Goal: Task Accomplishment & Management: Complete application form

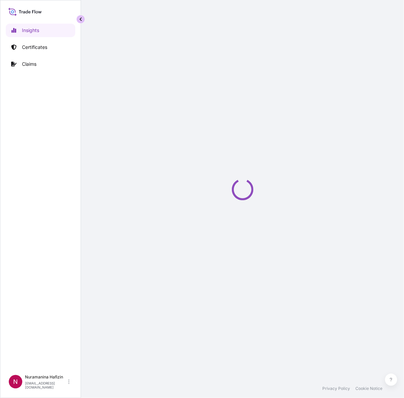
click at [78, 18] on button "button" at bounding box center [81, 19] width 8 height 8
select select "2025"
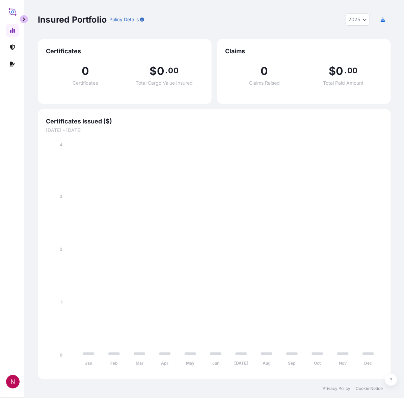
click at [26, 18] on button "button" at bounding box center [24, 19] width 8 height 8
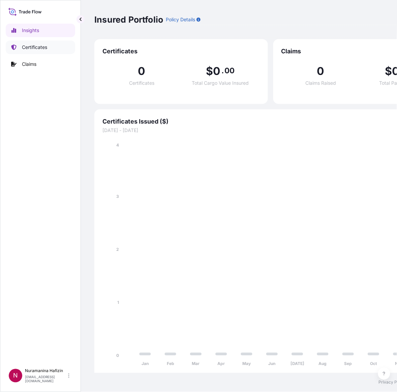
click at [28, 46] on p "Certificates" at bounding box center [34, 47] width 25 height 7
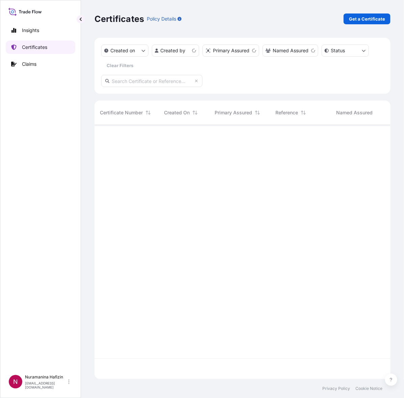
scroll to position [252, 289]
click at [357, 21] on p "Get a Certificate" at bounding box center [367, 19] width 36 height 7
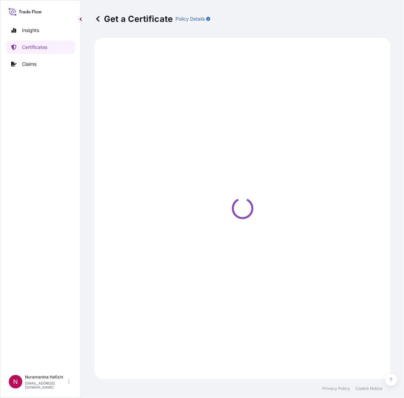
select select "Barge"
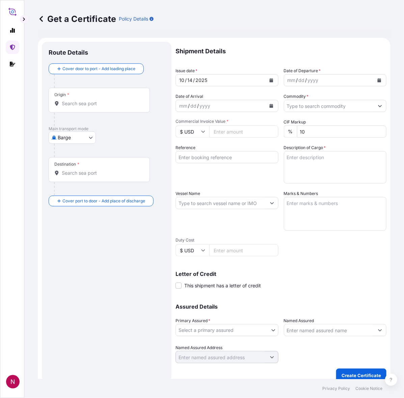
click at [117, 122] on div at bounding box center [102, 119] width 96 height 13
click at [85, 107] on div "Origin *" at bounding box center [99, 100] width 101 height 25
click at [85, 107] on input "Origin *" at bounding box center [102, 103] width 80 height 7
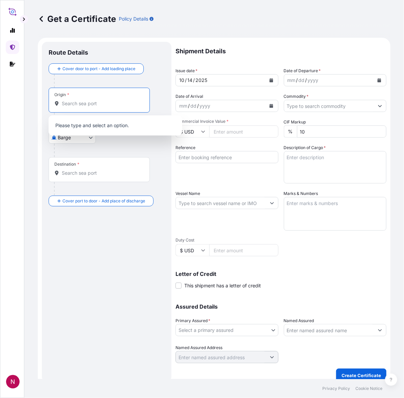
paste input "[GEOGRAPHIC_DATA], [GEOGRAPHIC_DATA]"
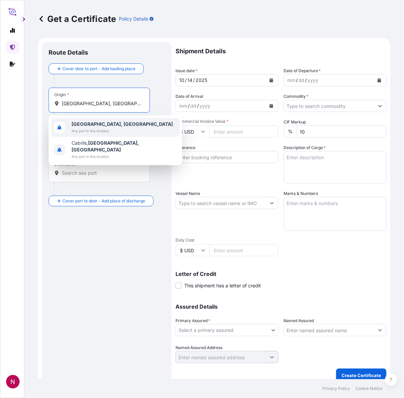
click at [98, 126] on b "[GEOGRAPHIC_DATA], [GEOGRAPHIC_DATA]" at bounding box center [122, 124] width 101 height 6
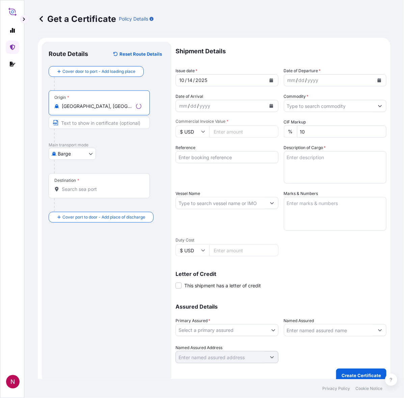
click at [103, 110] on input "[GEOGRAPHIC_DATA], [GEOGRAPHIC_DATA]" at bounding box center [98, 106] width 72 height 7
type input "[GEOGRAPHIC_DATA], [GEOGRAPHIC_DATA]"
click at [77, 188] on input "Destination *" at bounding box center [102, 189] width 80 height 7
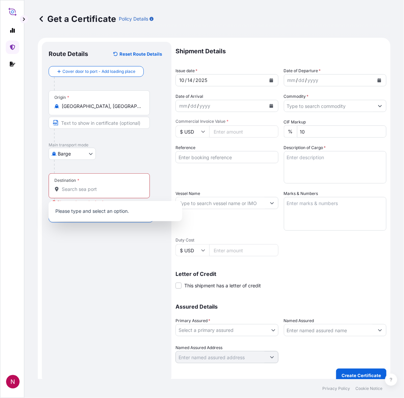
click at [99, 193] on div "Destination *" at bounding box center [99, 185] width 101 height 25
click at [99, 193] on input "Destination * Please select a destination" at bounding box center [102, 189] width 80 height 7
paste input "NHAVA SHEVA, [GEOGRAPHIC_DATA]"
drag, startPoint x: 111, startPoint y: 192, endPoint x: 94, endPoint y: 191, distance: 16.9
click at [94, 191] on input "NHAVA SHEVA, [GEOGRAPHIC_DATA]" at bounding box center [102, 189] width 80 height 7
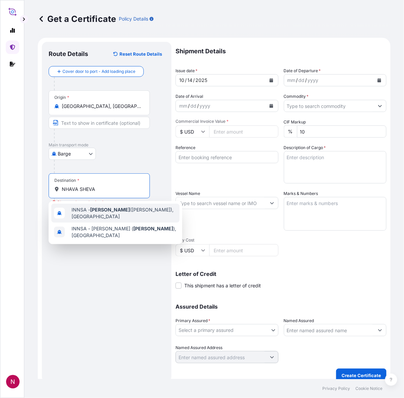
click at [113, 220] on div "INNSA - [GEOGRAPHIC_DATA] ([PERSON_NAME]), [GEOGRAPHIC_DATA]" at bounding box center [115, 213] width 128 height 19
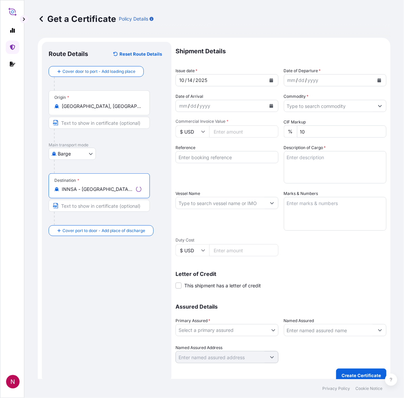
type input "INNSA - [GEOGRAPHIC_DATA] ([PERSON_NAME]), [GEOGRAPHIC_DATA]"
click at [108, 260] on div "Route Details Reset Route Details Cover door to port - Add loading place Place …" at bounding box center [107, 212] width 116 height 327
click at [112, 191] on input "INNSA - [GEOGRAPHIC_DATA] ([PERSON_NAME]), [GEOGRAPHIC_DATA]" at bounding box center [102, 189] width 80 height 7
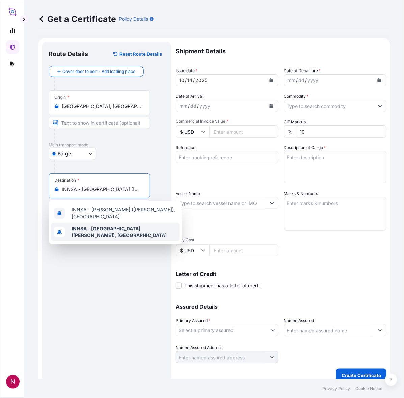
click at [104, 293] on div "Route Details Reset Route Details Cover door to port - Add loading place Place …" at bounding box center [107, 212] width 116 height 327
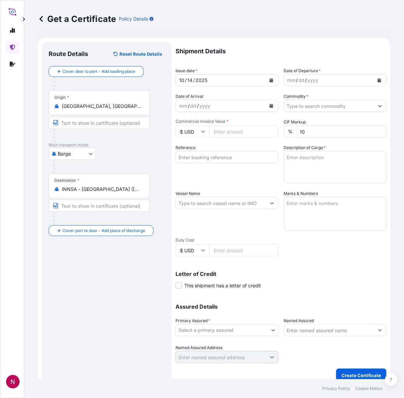
click at [181, 178] on div "Reference" at bounding box center [226, 163] width 103 height 39
click at [116, 264] on div "Route Details Reset Route Details Cover door to port - Add loading place Place …" at bounding box center [107, 212] width 116 height 327
click at [378, 81] on icon "Calendar" at bounding box center [380, 80] width 4 height 4
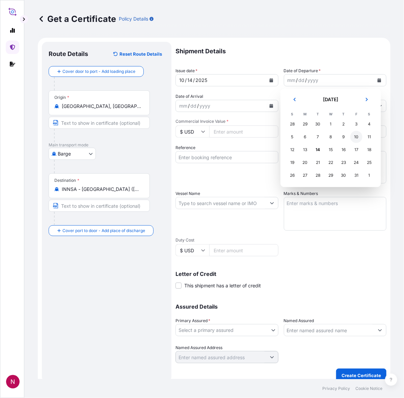
click at [356, 137] on div "10" at bounding box center [356, 137] width 12 height 12
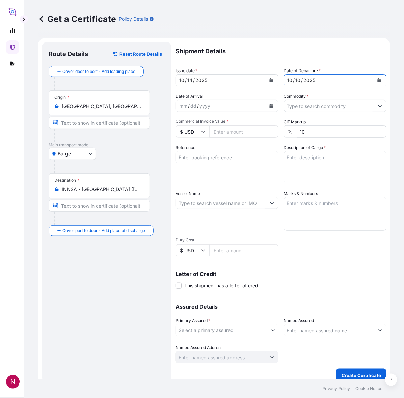
click at [126, 333] on div "Route Details Reset Route Details Cover door to port - Add loading place Place …" at bounding box center [107, 212] width 116 height 327
click at [381, 105] on form "Route Details Reset Route Details Cover door to port - Add loading place Place …" at bounding box center [214, 212] width 353 height 349
click at [374, 105] on button "Show suggestions" at bounding box center [380, 106] width 12 height 12
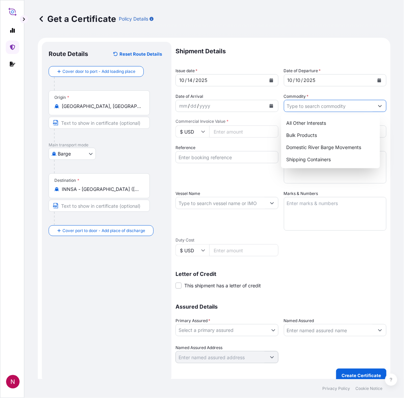
paste input "Shipping Containers"
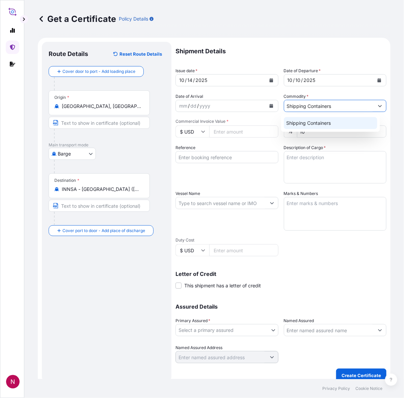
click at [338, 120] on div "Shipping Containers" at bounding box center [330, 123] width 93 height 12
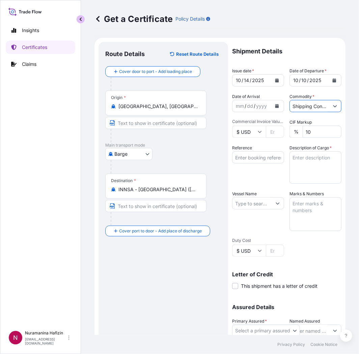
type input "Shipping Containers"
click at [78, 20] on button "button" at bounding box center [81, 19] width 8 height 8
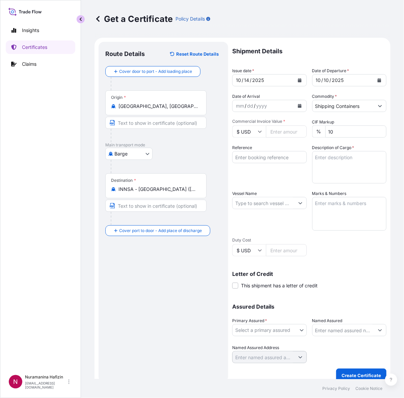
click at [83, 19] on button "button" at bounding box center [81, 19] width 8 height 8
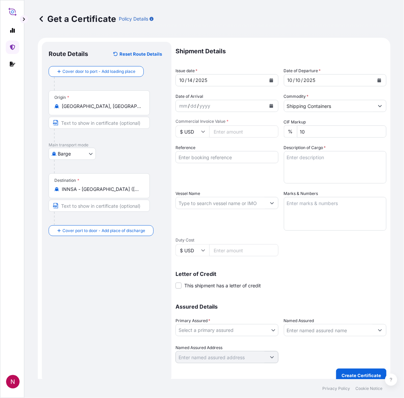
click at [214, 132] on input "Commercial Invoice Value *" at bounding box center [243, 132] width 69 height 12
type input "31370.00"
click at [225, 194] on div "Vessel Name" at bounding box center [226, 210] width 103 height 40
click at [218, 158] on input "Reference" at bounding box center [226, 157] width 103 height 12
paste input "B000235050"
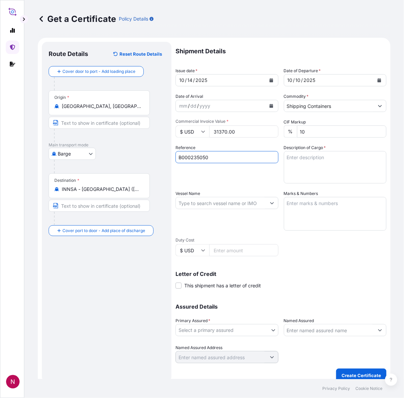
type input "B000235050"
click at [241, 202] on input "Vessel Name" at bounding box center [221, 203] width 90 height 12
paste input "CMA CGM [PERSON_NAME]"
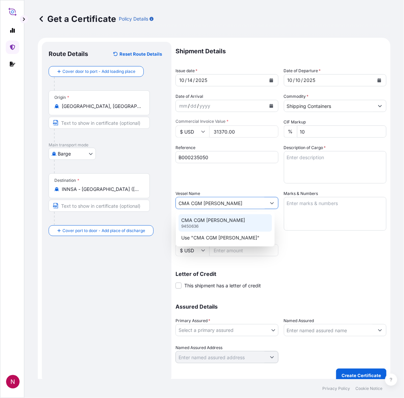
click at [219, 220] on p "CMA CGM [PERSON_NAME]" at bounding box center [213, 220] width 64 height 7
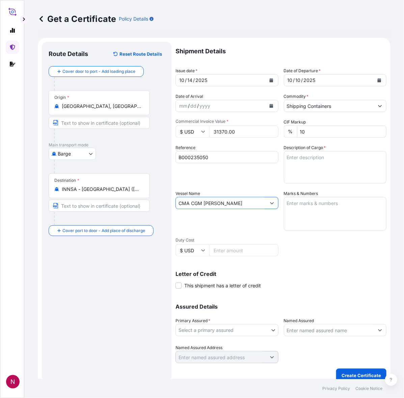
type input "CMA CGM [PERSON_NAME]"
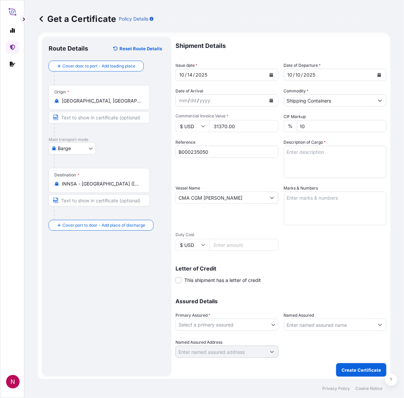
scroll to position [7, 0]
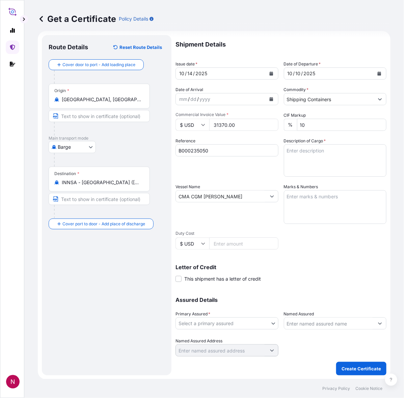
click at [227, 324] on body "N Get a Certificate Policy Details Route Details Reset Route Details Cover door…" at bounding box center [202, 199] width 404 height 398
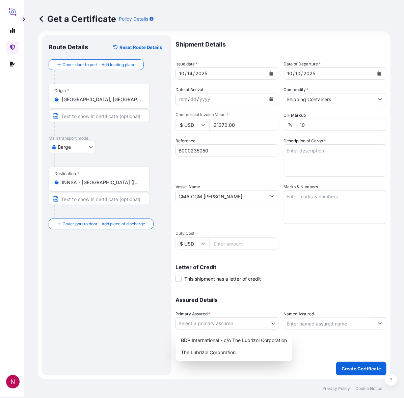
click at [216, 322] on body "N Get a Certificate Policy Details Route Details Reset Route Details Cover door…" at bounding box center [202, 199] width 404 height 398
click at [187, 324] on body "N Get a Certificate Policy Details Route Details Reset Route Details Cover door…" at bounding box center [202, 199] width 404 height 398
click at [201, 353] on div "The Lubrizol Corporation." at bounding box center [233, 353] width 111 height 12
select select "32212"
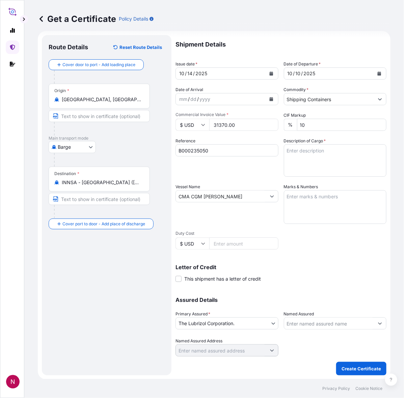
click at [296, 323] on input "Named Assured" at bounding box center [329, 323] width 90 height 12
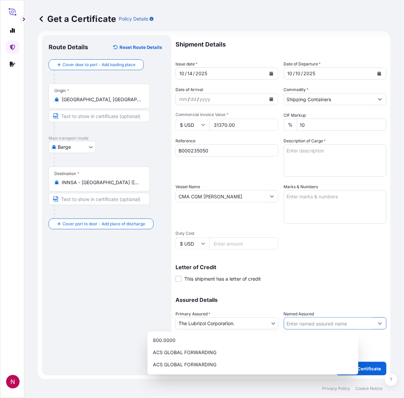
paste input "CLASSIC BINDING INDUSTRIES"
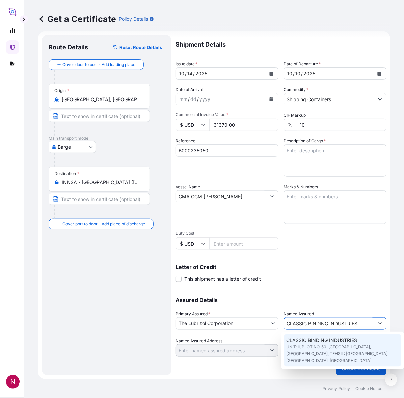
click at [321, 347] on span "UNIT-II, PLOT NO. 50, [GEOGRAPHIC_DATA], [GEOGRAPHIC_DATA], TEHSIL: [GEOGRAPHIC…" at bounding box center [342, 354] width 112 height 20
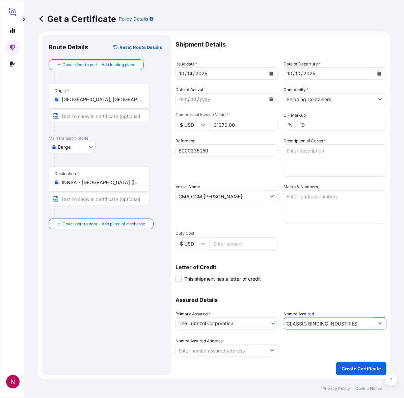
type input "CLASSIC BINDING INDUSTRIES"
click at [306, 353] on div at bounding box center [335, 347] width 103 height 19
click at [298, 153] on textarea "Description of Cargo *" at bounding box center [335, 160] width 103 height 32
paste textarea "25 DRUM LOADED ONTO 6 PALLETS LOADED INTO 1 20' CONTAINER(S) HYCAR(R) 2679, PL …"
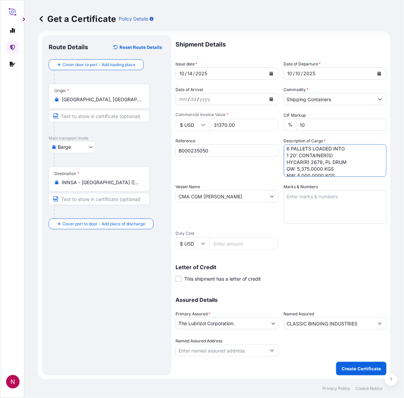
scroll to position [0, 0]
type textarea "25 DRUM LOADED ONTO 6 PALLETS LOADED INTO 1 20' CONTAINER(S) HYCAR(R) 2679, PL …"
click at [287, 244] on div "Shipment Details Issue date * [DATE] Date of Departure * [DATE] Date of Arrival…" at bounding box center [280, 196] width 211 height 322
drag, startPoint x: 296, startPoint y: 273, endPoint x: 281, endPoint y: 278, distance: 15.5
click at [296, 273] on div "Letter of Credit This shipment has a letter of credit Letter of credit * Letter…" at bounding box center [280, 274] width 211 height 18
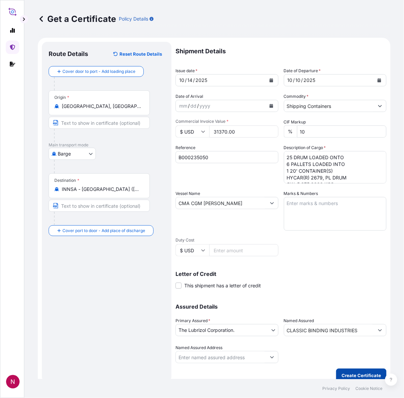
click at [352, 377] on p "Create Certificate" at bounding box center [360, 375] width 39 height 7
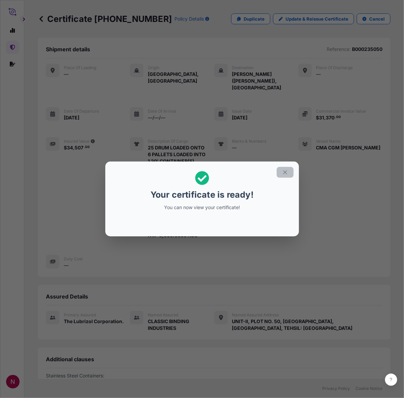
click at [285, 168] on button "button" at bounding box center [285, 172] width 17 height 11
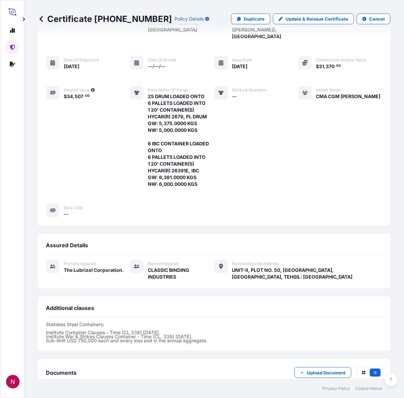
scroll to position [128, 0]
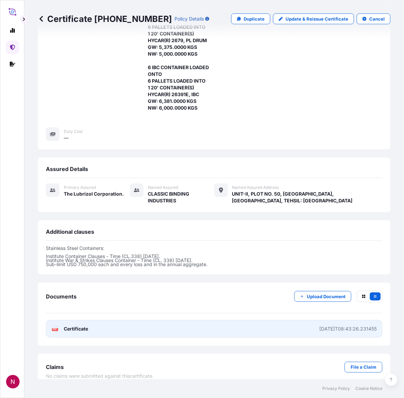
click at [131, 323] on link "PDF Certificate [DATE]T08:43:26.231455" at bounding box center [214, 329] width 336 height 18
